Goal: Information Seeking & Learning: Learn about a topic

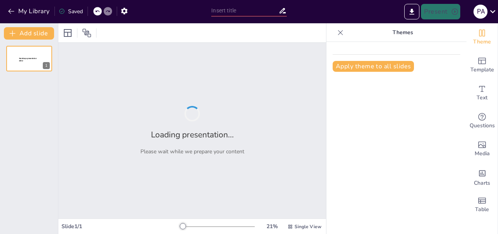
type input "FLIGHT CONTROLS ERJ 145"
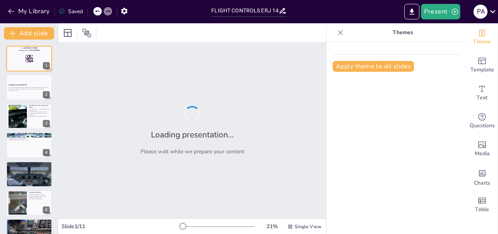
checkbox input "true"
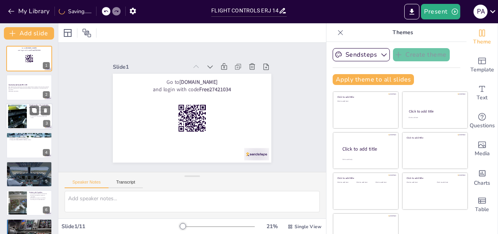
checkbox input "true"
click at [28, 126] on div at bounding box center [29, 116] width 47 height 26
type textarea "Lo ipsumdolorsitam co adipisc elit seddoeius temporin, u la et dolo mag ALI 433…"
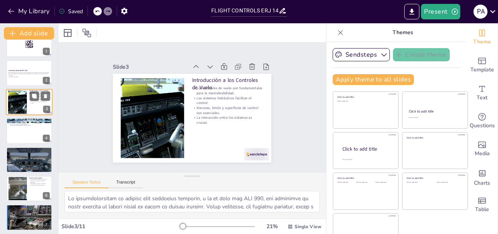
checkbox input "true"
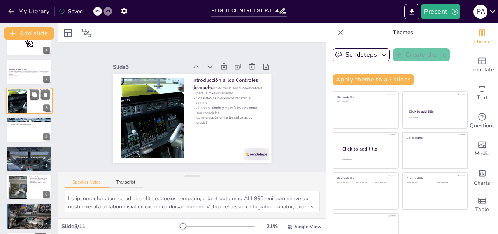
click at [28, 126] on div at bounding box center [29, 130] width 46 height 26
type textarea "Los alerones son esenciales para el control del rollo en un avión, permitiendo …"
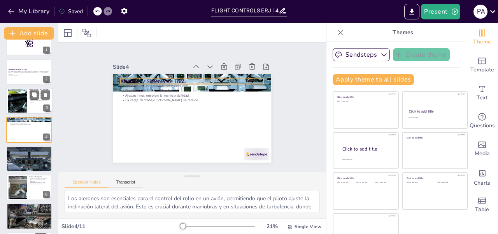
scroll to position [9, 0]
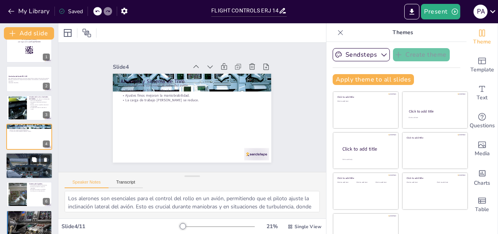
checkbox input "true"
click at [26, 172] on div at bounding box center [29, 165] width 47 height 29
type textarea "Los flaps son cruciales para aumentar el coeficiente de elevación del avión dur…"
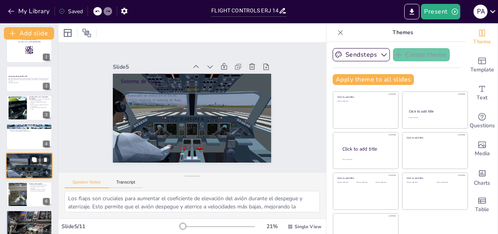
scroll to position [37, 0]
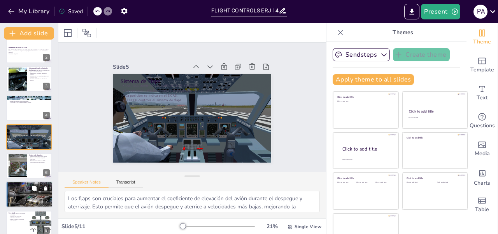
checkbox input "true"
click at [26, 194] on div at bounding box center [29, 194] width 47 height 47
type textarea "La prevención de situaciones de pérdida es crítica para la seguridad de vuelo. …"
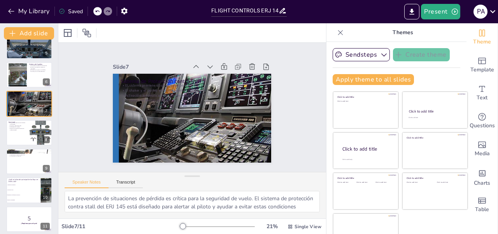
scroll to position [132, 0]
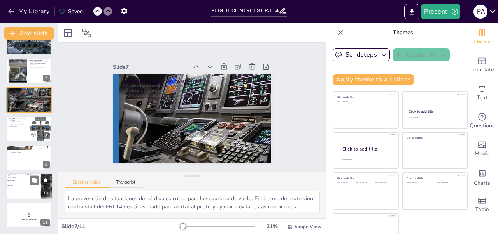
checkbox input "true"
click at [23, 191] on span "Aumentar el coeficiente de elevación" at bounding box center [23, 191] width 33 height 1
type textarea "La respuesta correcta es "Aumentar el coeficiente de elevación", como se mencio…"
checkbox input "true"
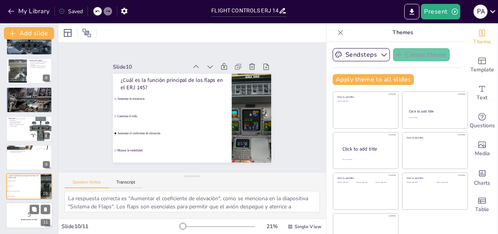
checkbox input "true"
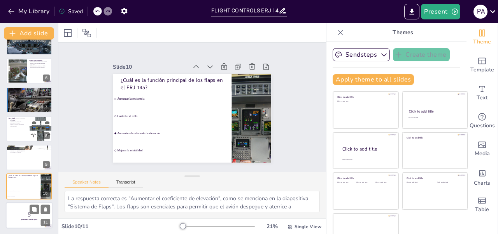
checkbox input "true"
click at [20, 213] on p "5" at bounding box center [29, 214] width 42 height 9
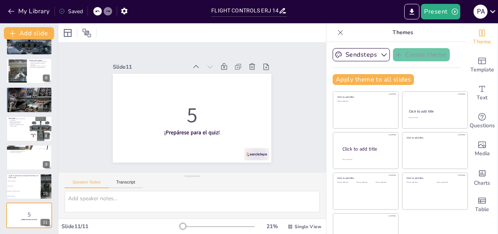
checkbox input "true"
